Goal: Task Accomplishment & Management: Manage account settings

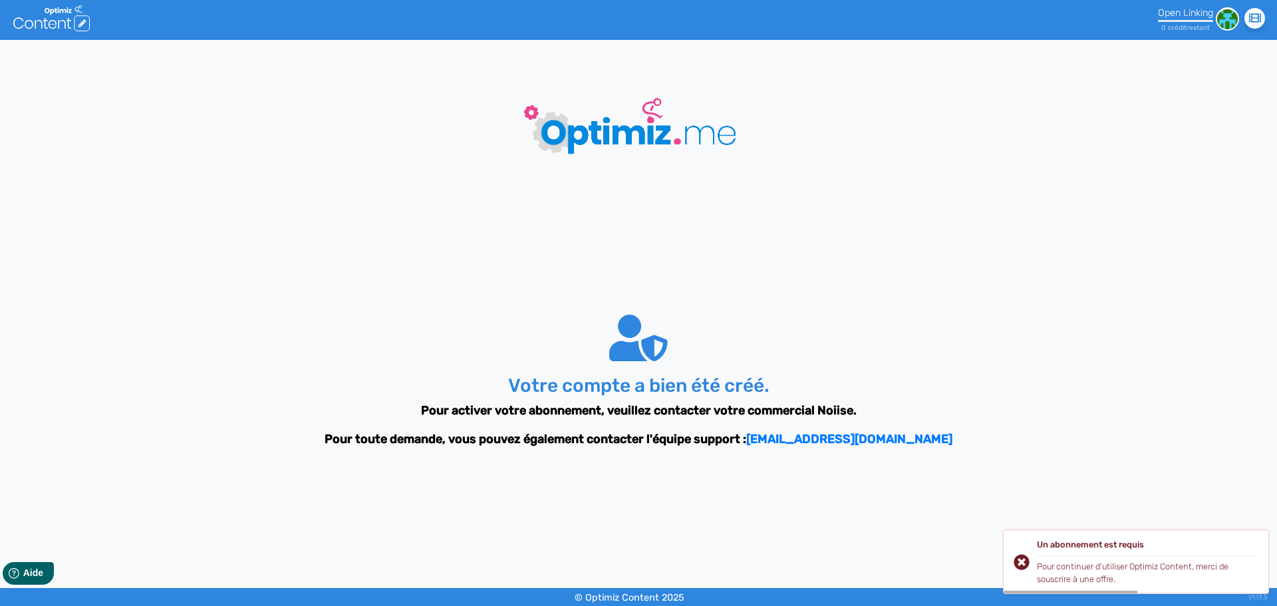
click at [725, 318] on div "Votre compte a bien été créé. Pour activer votre abonnement, veuillez contacter…" at bounding box center [638, 382] width 798 height 155
click at [1227, 11] on img at bounding box center [1227, 18] width 23 height 23
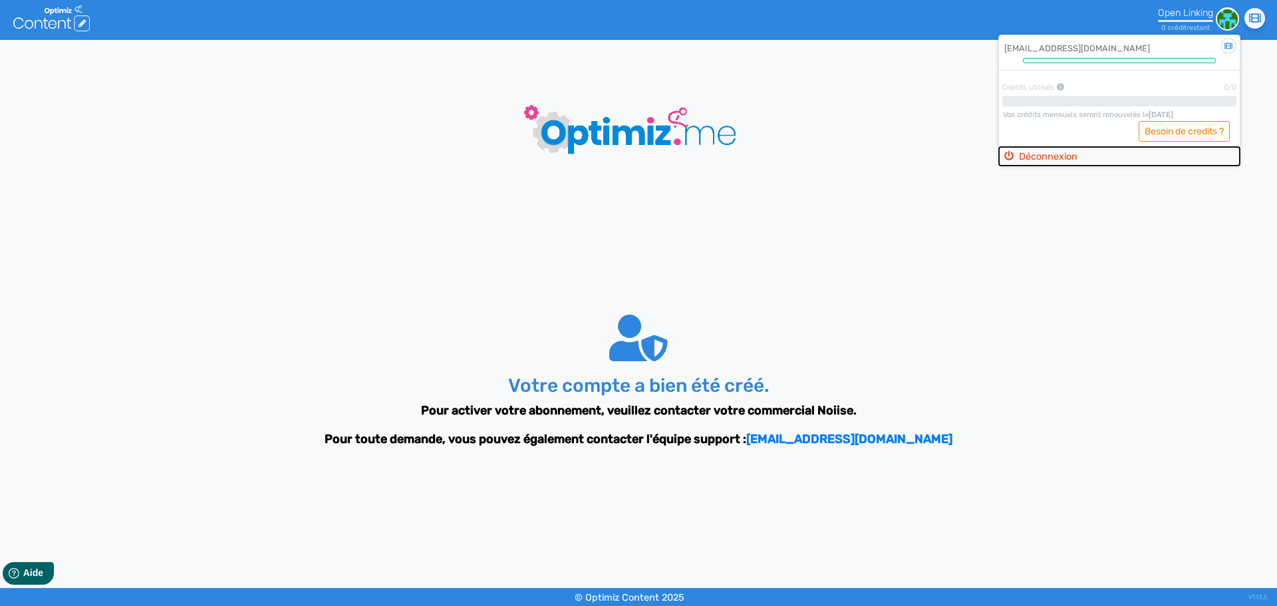
click at [1052, 155] on button "Déconnexion" at bounding box center [1119, 156] width 241 height 19
